Goal: Information Seeking & Learning: Find specific fact

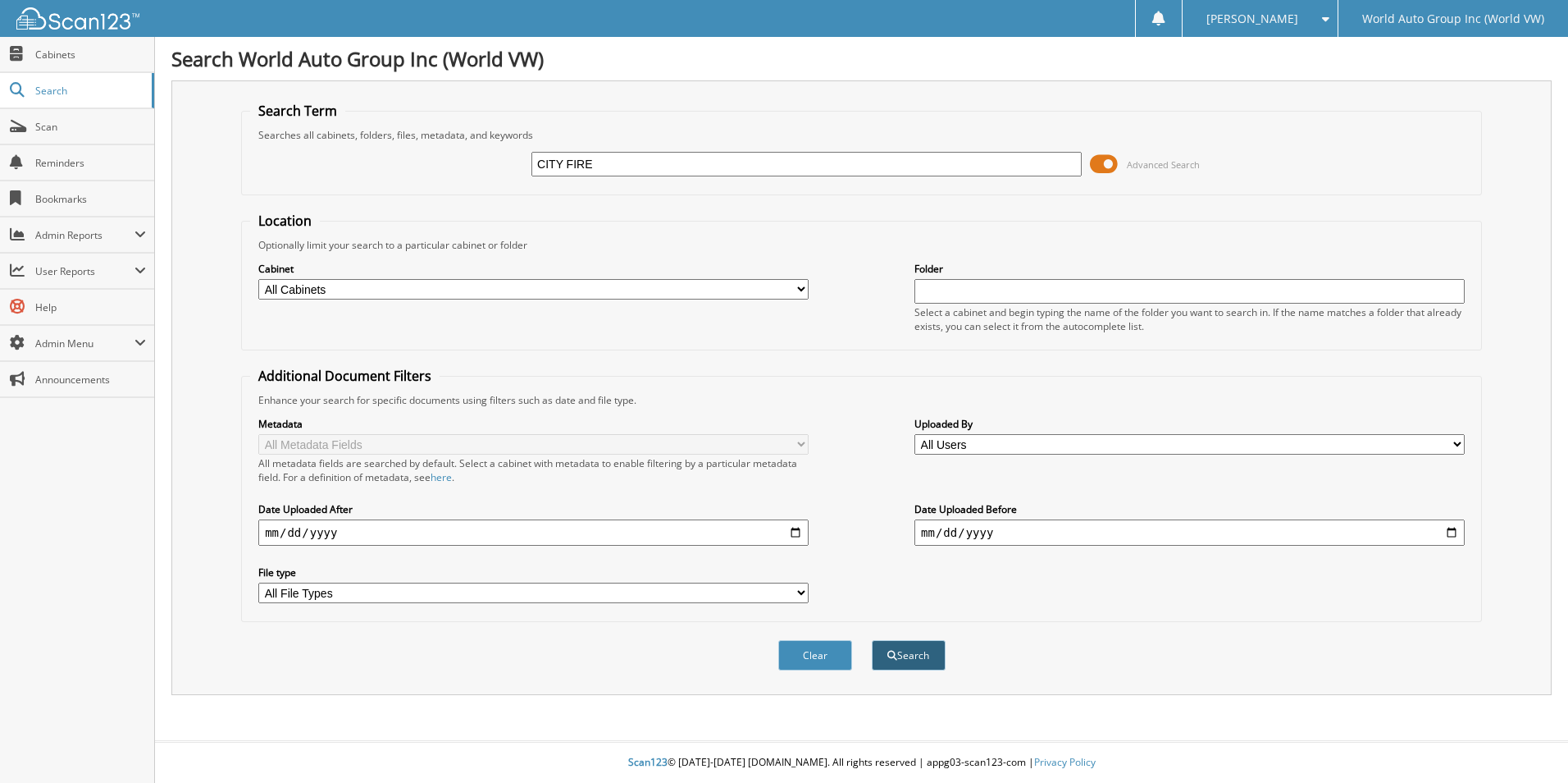
type input "CITY FIRE"
click at [897, 651] on button "Search" at bounding box center [908, 655] width 74 height 30
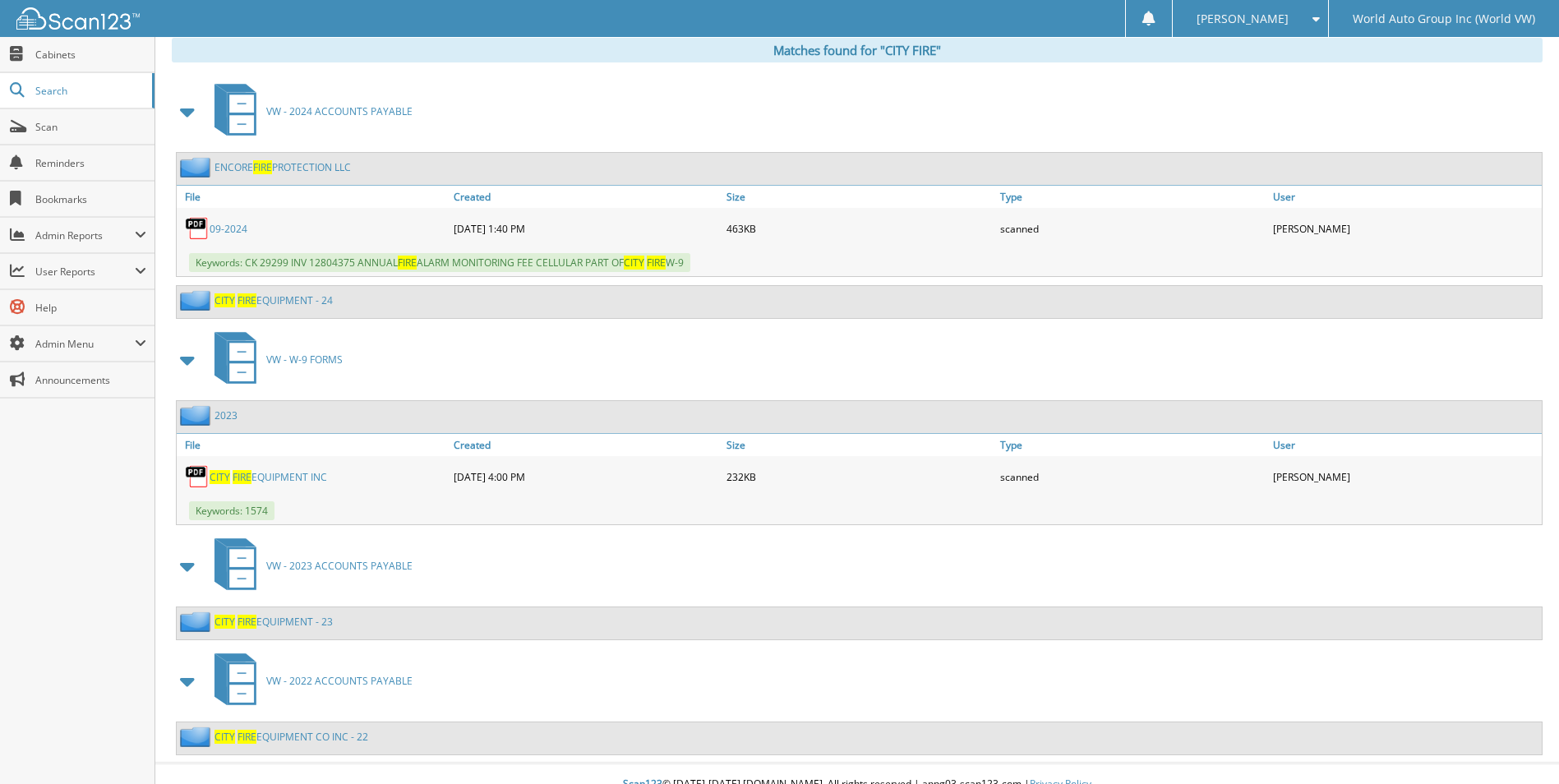
scroll to position [704, 0]
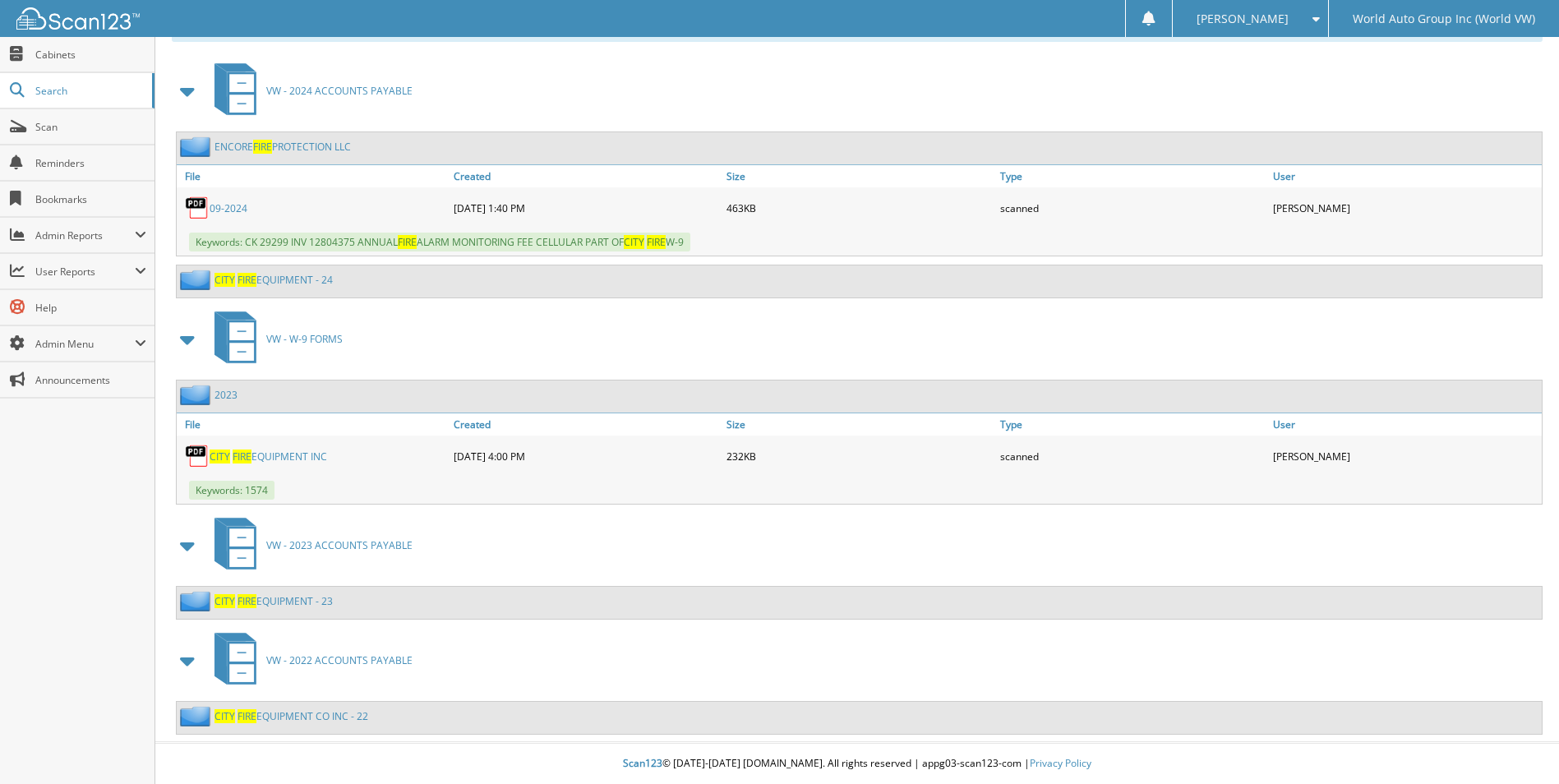
click at [278, 599] on link "CITY FIRE EQUIPMENT - 23" at bounding box center [273, 601] width 119 height 14
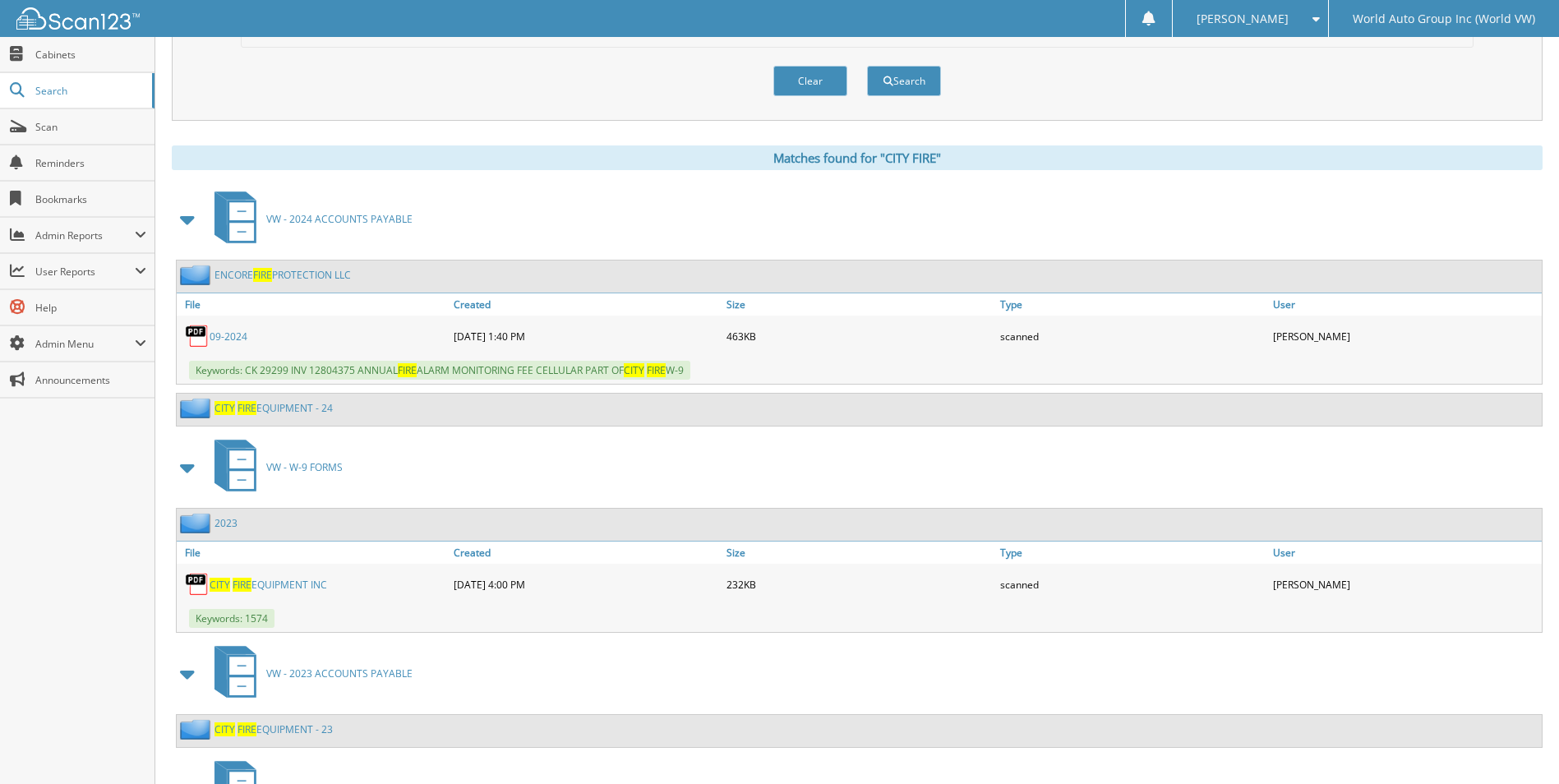
scroll to position [704, 0]
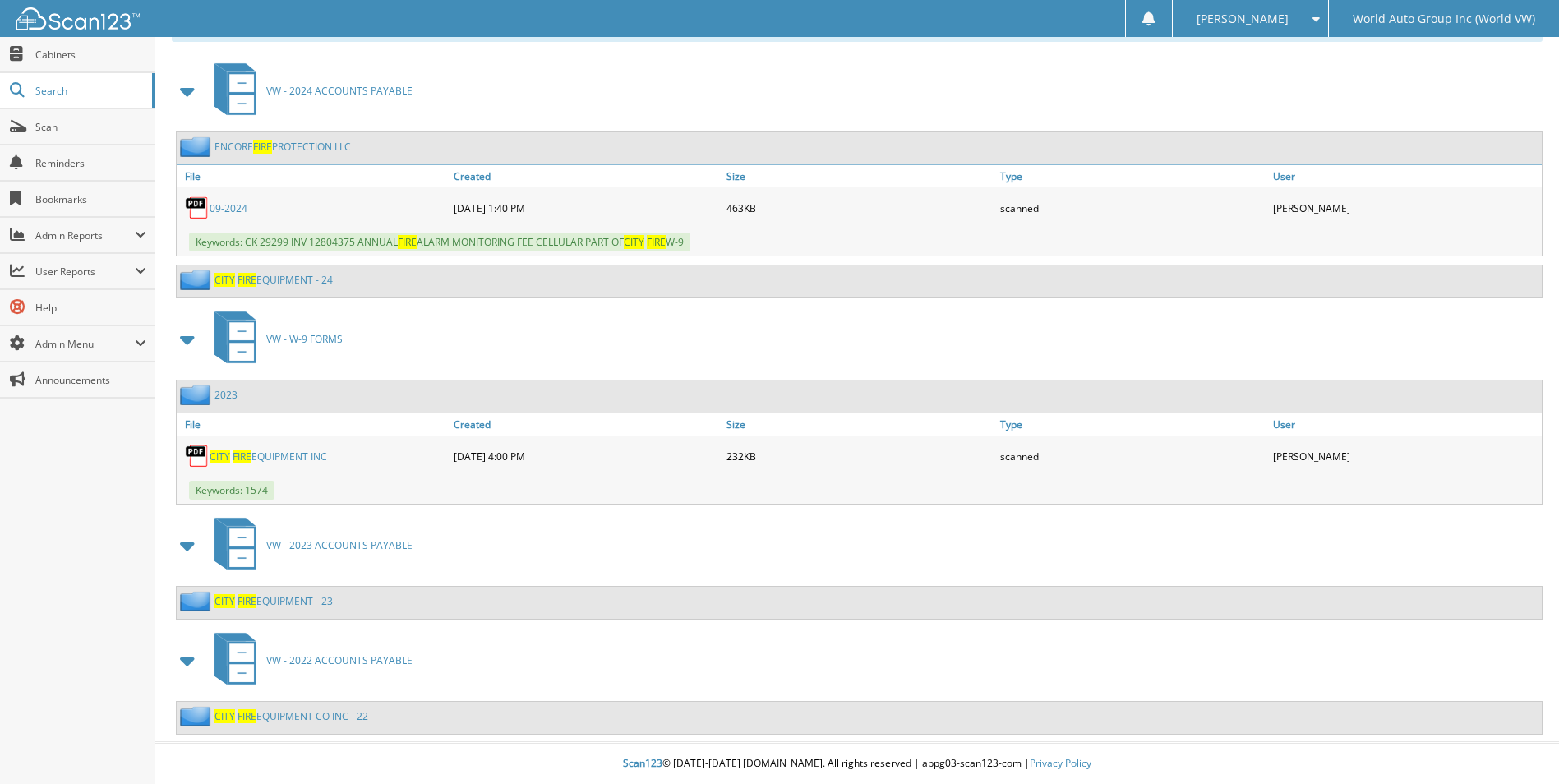
click at [300, 718] on link "CITY FIRE EQUIPMENT CO INC - 22" at bounding box center [291, 715] width 154 height 14
